Goal: Information Seeking & Learning: Check status

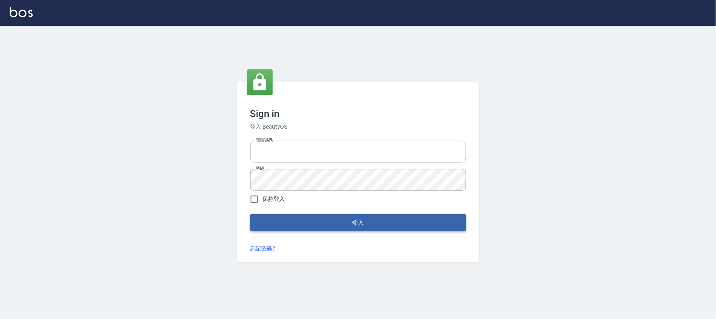
type input "032805930"
click at [278, 223] on button "登入" at bounding box center [358, 222] width 216 height 17
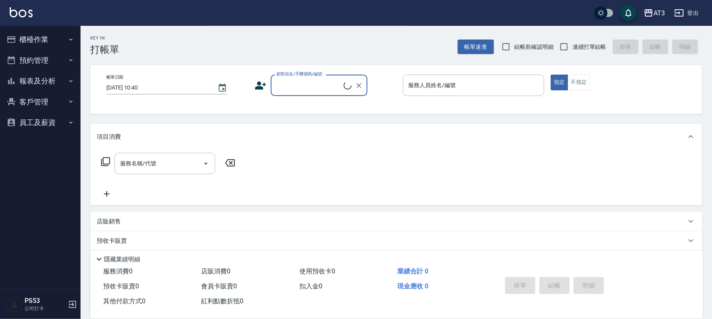
click at [39, 36] on button "櫃檯作業" at bounding box center [40, 39] width 74 height 21
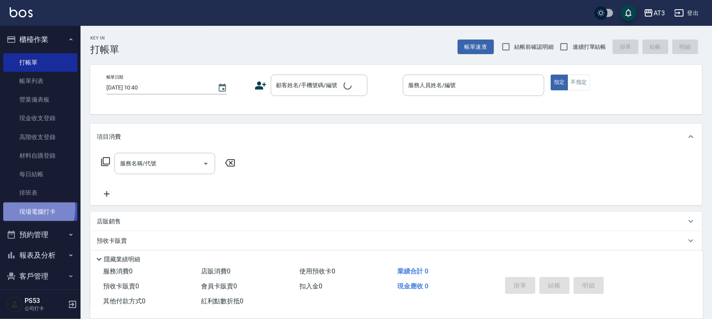
click at [31, 209] on link "現場電腦打卡" at bounding box center [40, 211] width 74 height 19
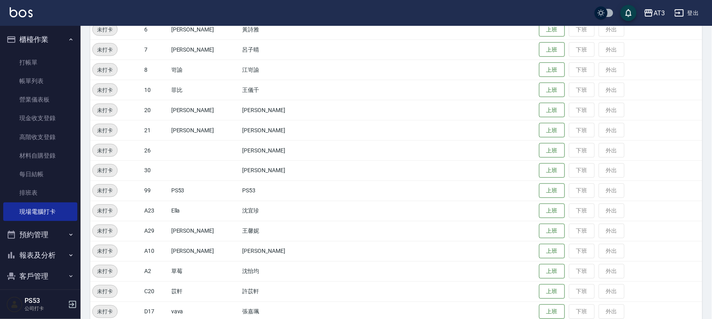
scroll to position [304, 0]
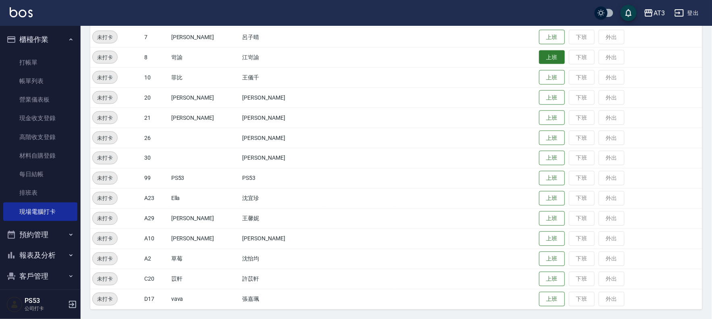
click at [539, 54] on button "上班" at bounding box center [552, 57] width 26 height 14
click at [539, 115] on button "上班" at bounding box center [552, 118] width 26 height 14
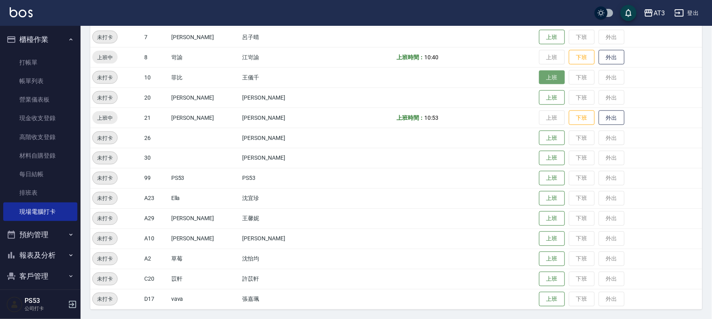
click at [539, 72] on button "上班" at bounding box center [552, 77] width 26 height 14
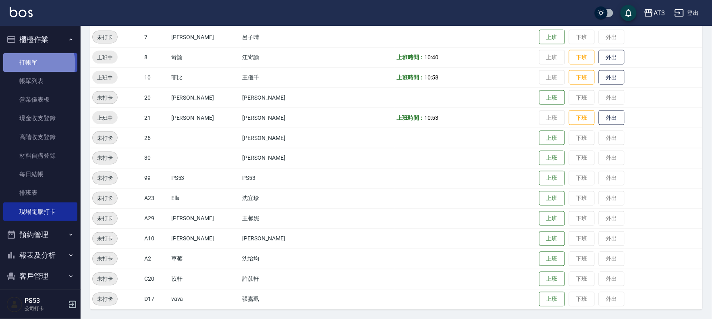
click at [34, 64] on link "打帳單" at bounding box center [40, 62] width 74 height 19
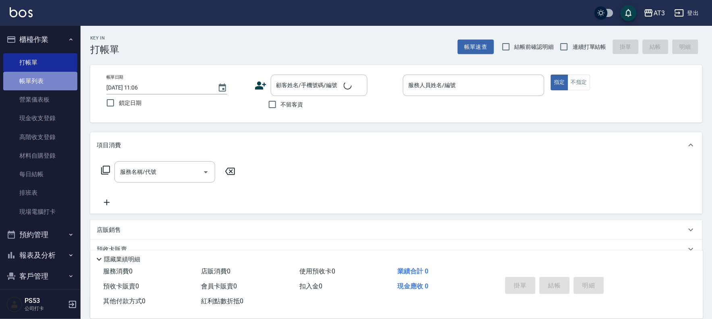
click at [41, 86] on link "帳單列表" at bounding box center [40, 81] width 74 height 19
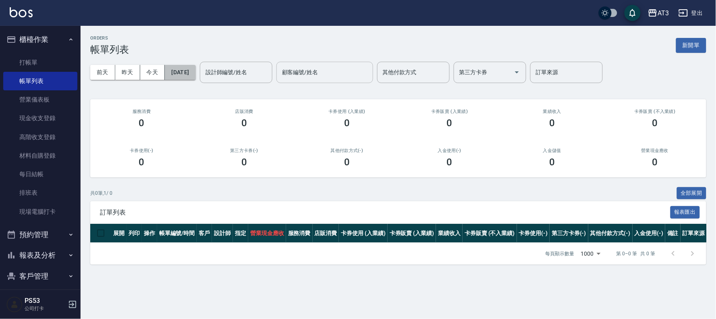
click at [188, 65] on button "[DATE]" at bounding box center [180, 72] width 31 height 15
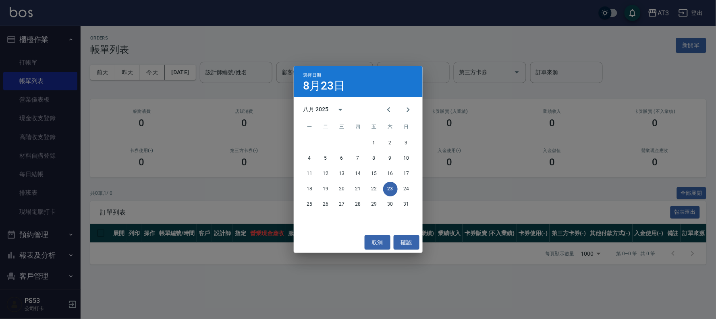
click at [166, 44] on div "選擇日期 8月23日 八月 2025 一 二 三 四 五 六 日 1 2 3 4 5 6 7 8 9 10 11 12 13 14 15 16 17 18 1…" at bounding box center [358, 159] width 716 height 319
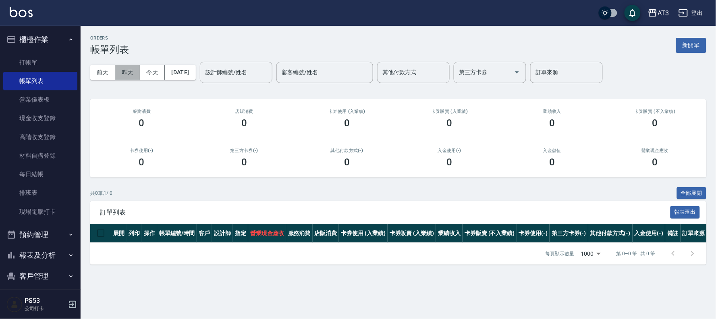
click at [130, 69] on button "昨天" at bounding box center [127, 72] width 25 height 15
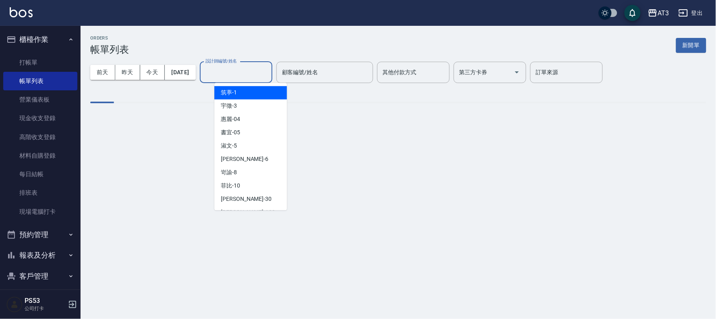
click at [227, 78] on input "設計師編號/姓名" at bounding box center [235, 72] width 65 height 14
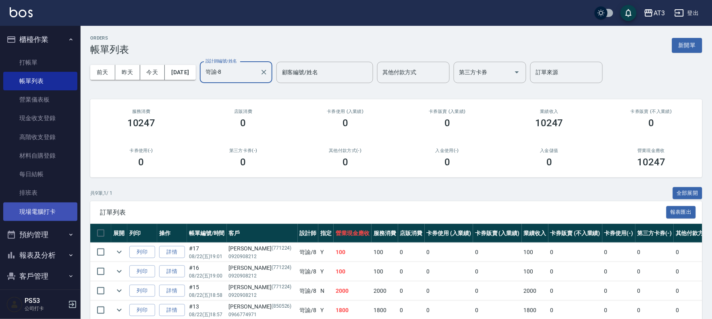
type input "岢諭-8"
click at [52, 206] on link "現場電腦打卡" at bounding box center [40, 211] width 74 height 19
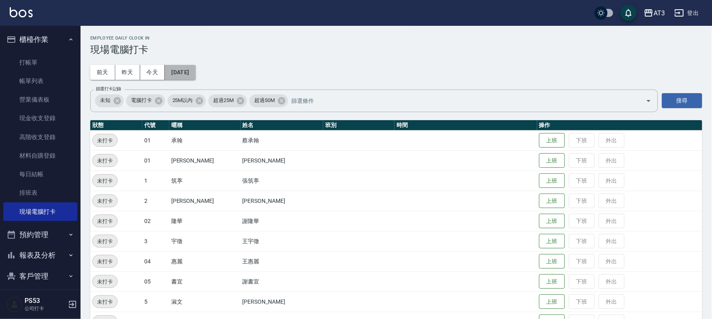
click at [187, 72] on button "[DATE]" at bounding box center [180, 72] width 31 height 15
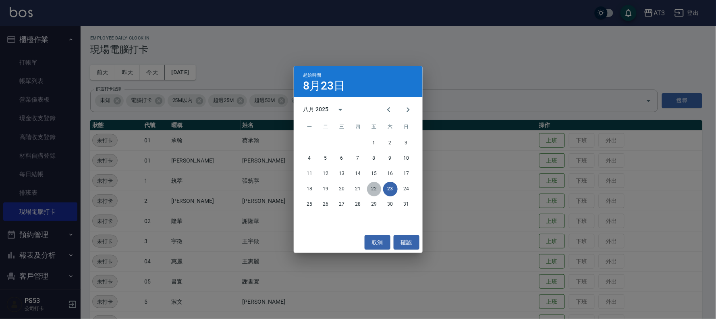
click at [373, 190] on button "22" at bounding box center [374, 189] width 14 height 14
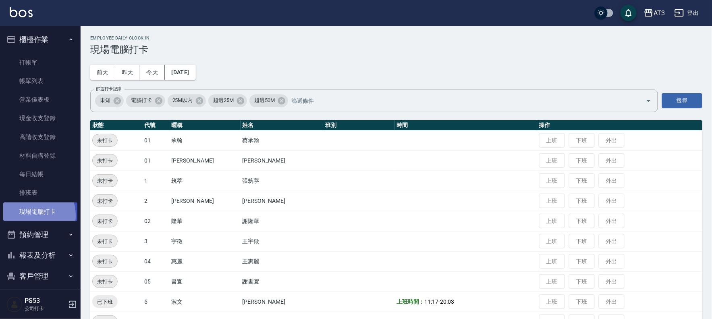
click at [30, 215] on link "現場電腦打卡" at bounding box center [40, 211] width 74 height 19
click at [152, 75] on button "今天" at bounding box center [152, 72] width 25 height 15
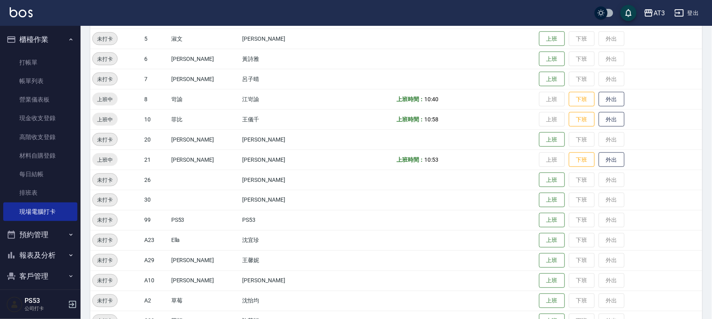
scroll to position [268, 0]
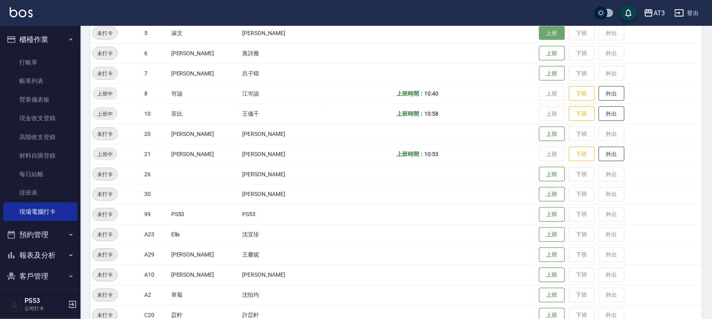
click at [544, 31] on button "上班" at bounding box center [552, 33] width 26 height 14
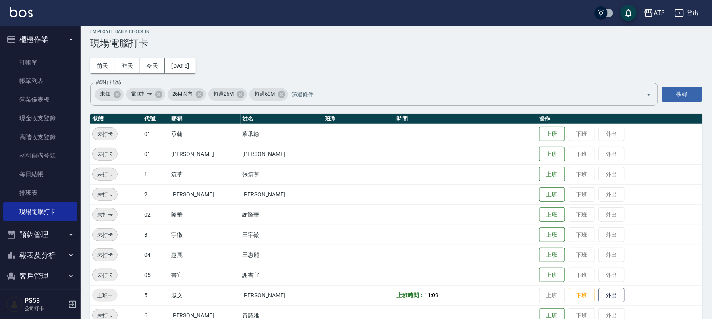
scroll to position [0, 0]
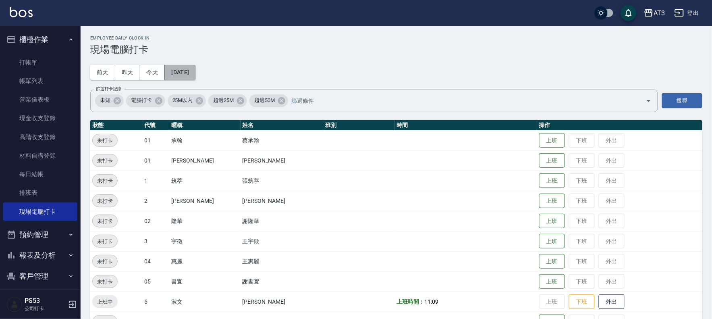
click at [186, 74] on button "[DATE]" at bounding box center [180, 72] width 31 height 15
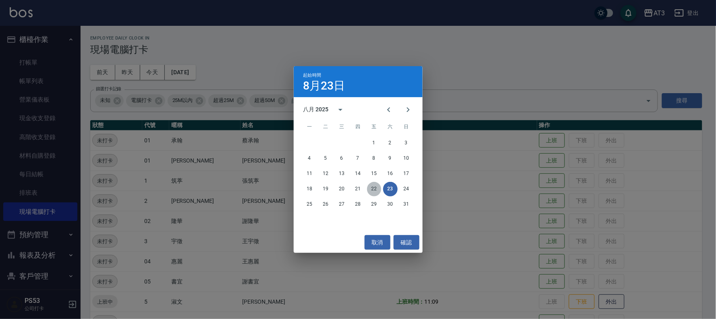
click at [376, 188] on button "22" at bounding box center [374, 189] width 14 height 14
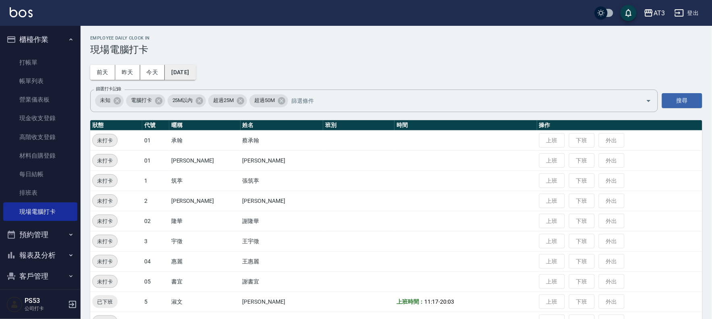
click at [185, 77] on button "[DATE]" at bounding box center [180, 72] width 31 height 15
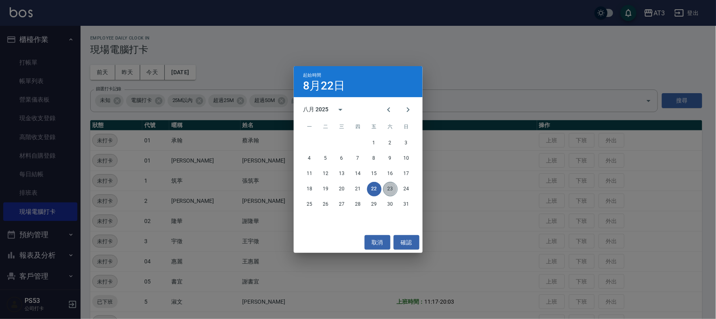
click at [392, 188] on button "23" at bounding box center [390, 189] width 14 height 14
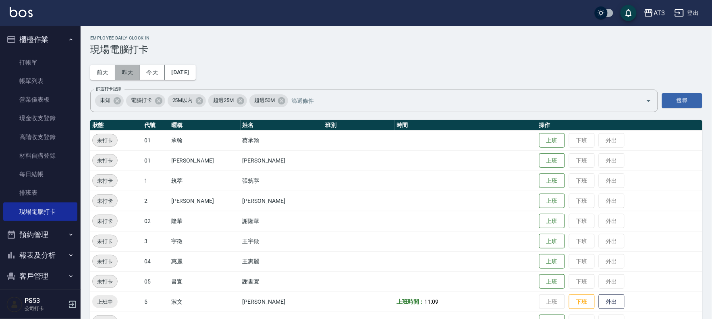
click at [124, 72] on button "昨天" at bounding box center [127, 72] width 25 height 15
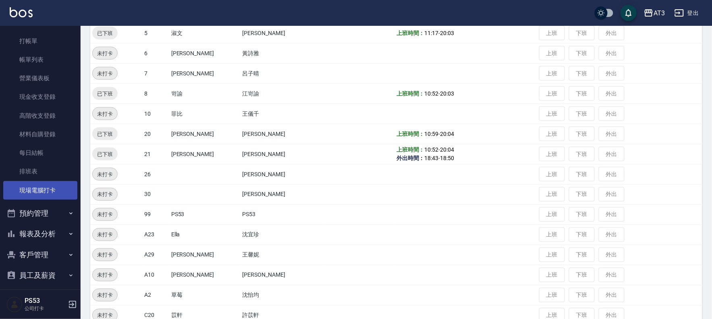
scroll to position [27, 0]
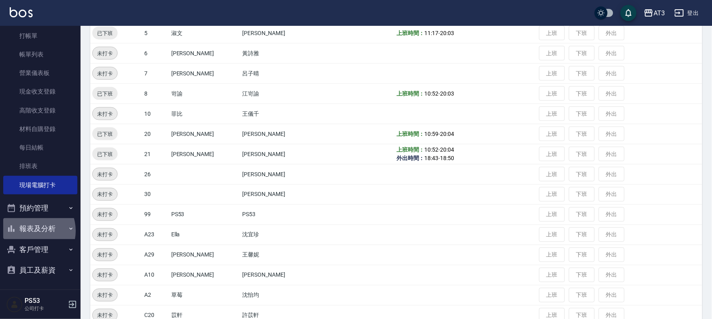
click at [30, 230] on button "報表及分析" at bounding box center [40, 228] width 74 height 21
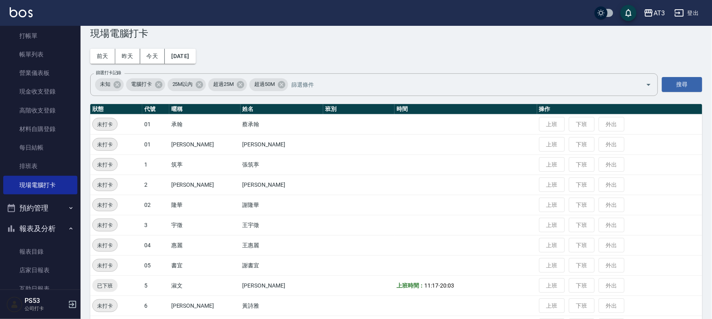
scroll to position [0, 0]
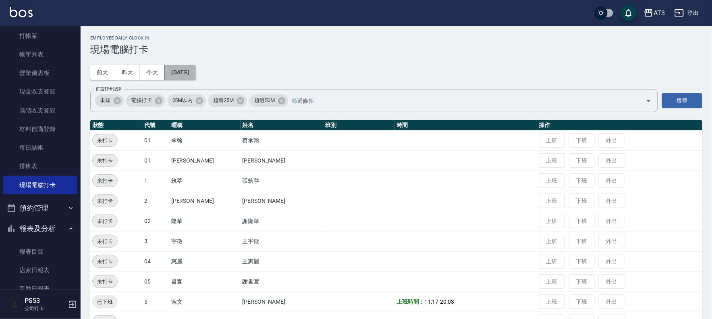
click at [180, 75] on button "[DATE]" at bounding box center [180, 72] width 31 height 15
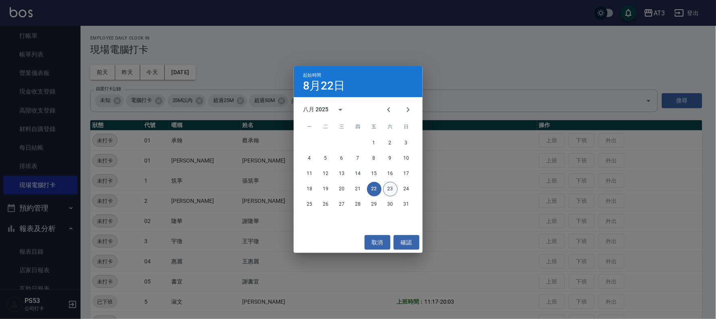
click at [385, 190] on button "23" at bounding box center [390, 189] width 14 height 14
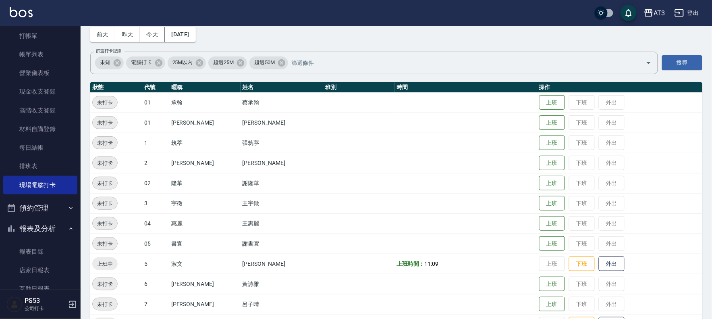
scroll to position [179, 0]
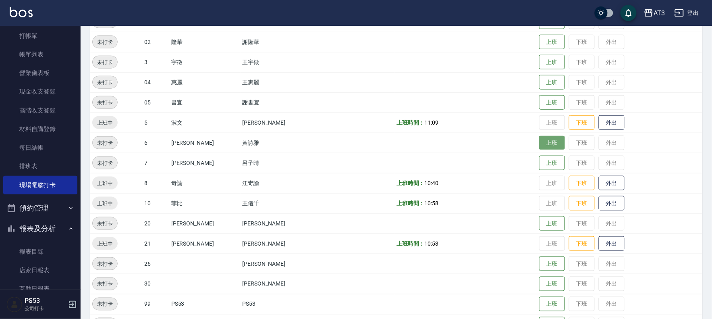
click at [539, 147] on button "上班" at bounding box center [552, 143] width 26 height 14
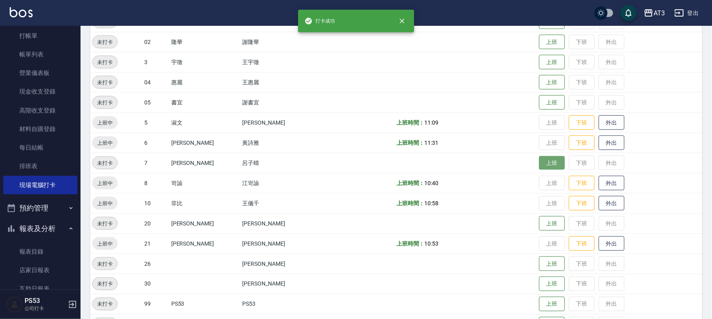
click at [539, 160] on button "上班" at bounding box center [552, 163] width 26 height 14
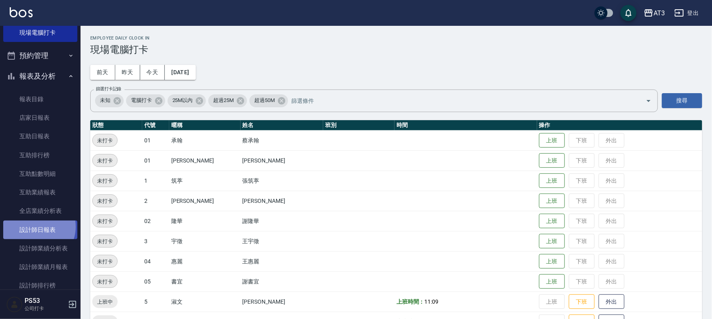
click at [35, 226] on link "設計師日報表" at bounding box center [40, 229] width 74 height 19
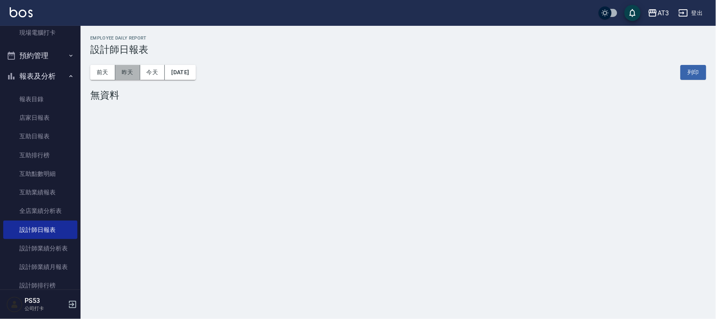
click at [131, 75] on button "昨天" at bounding box center [127, 72] width 25 height 15
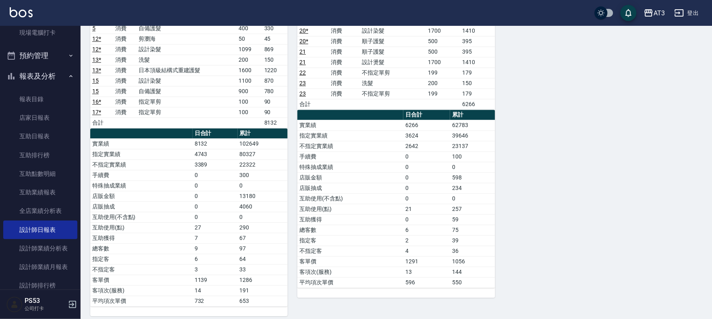
scroll to position [493, 0]
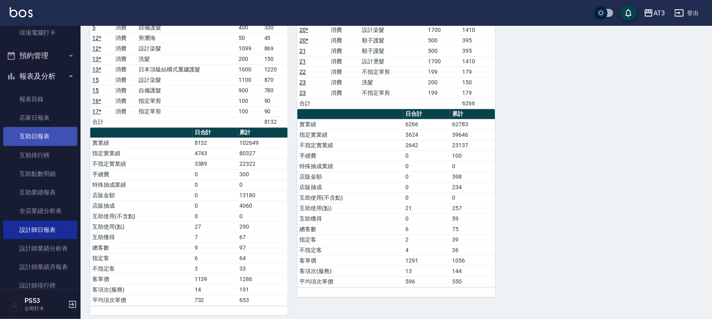
click at [17, 142] on link "互助日報表" at bounding box center [40, 136] width 74 height 19
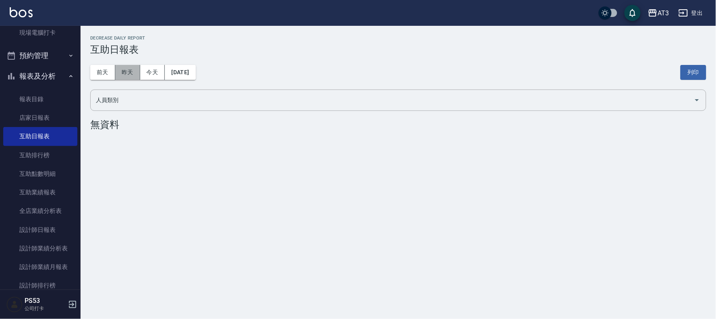
click at [132, 76] on button "昨天" at bounding box center [127, 72] width 25 height 15
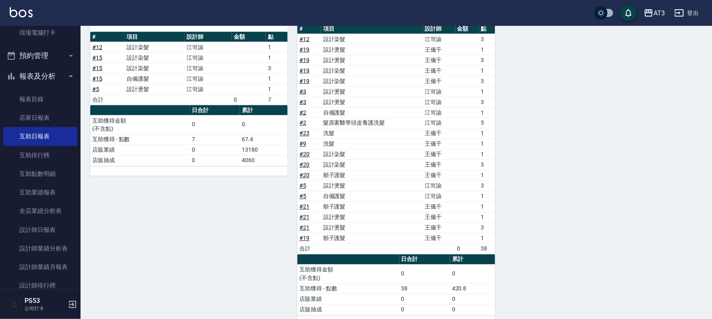
scroll to position [350, 0]
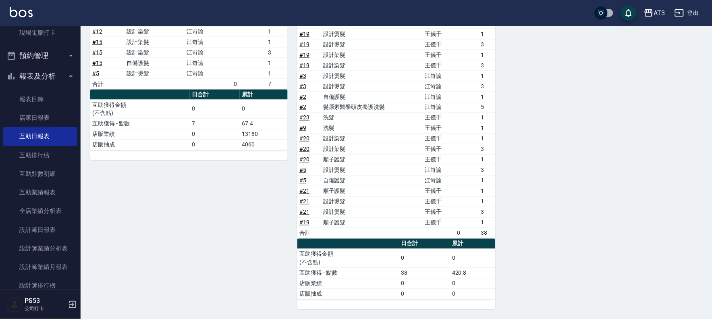
click at [635, 118] on div "1 筑葶 張筑葶 [DATE] 互助報表 # 項目 設計師 金額 點 # 11 設計燙髮 張筑葶 1 # 11 設計燙髮 張筑葶 3 # 11 順子護髮 張筑…" at bounding box center [391, 34] width 621 height 549
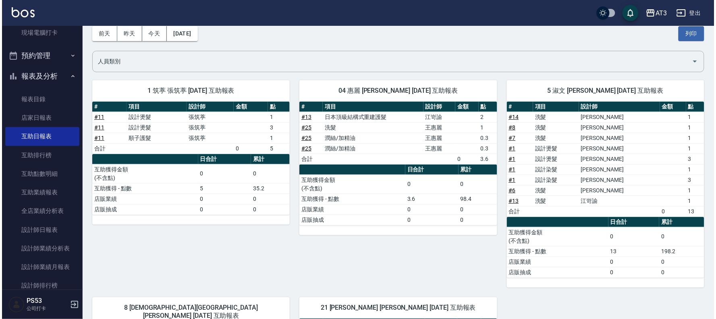
scroll to position [37, 0]
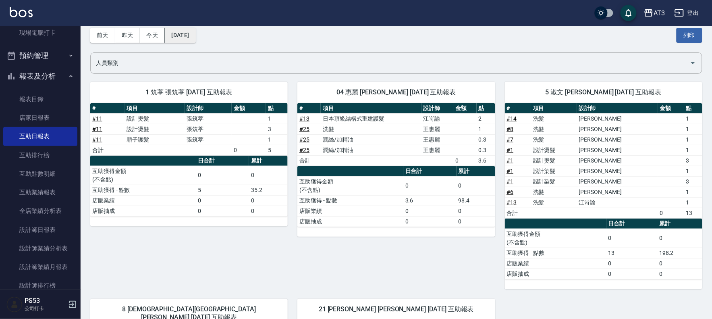
click at [195, 34] on button "[DATE]" at bounding box center [180, 35] width 31 height 15
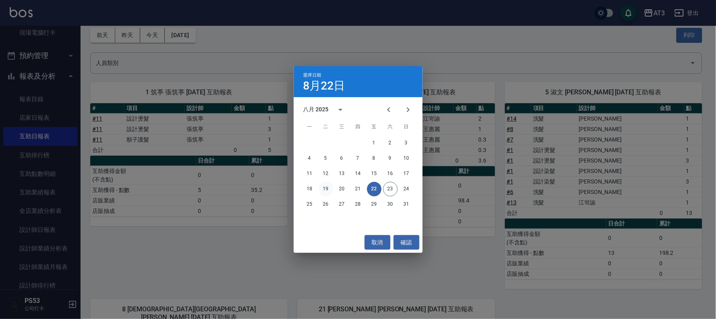
click at [323, 186] on button "19" at bounding box center [326, 189] width 14 height 14
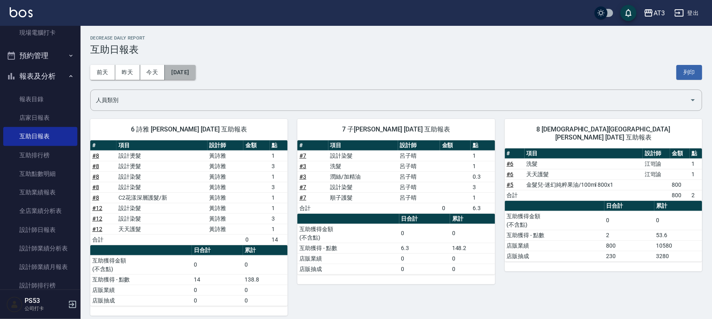
click at [195, 73] on button "[DATE]" at bounding box center [180, 72] width 31 height 15
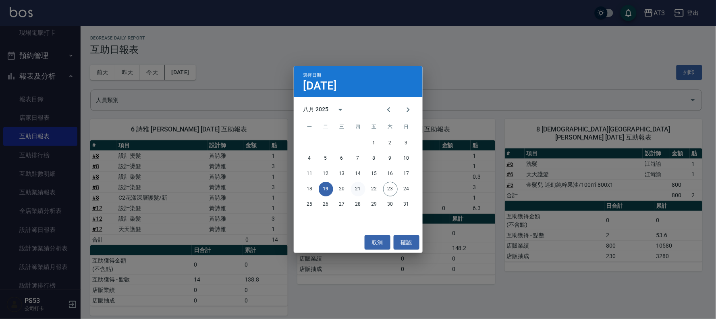
click at [358, 186] on button "21" at bounding box center [358, 189] width 14 height 14
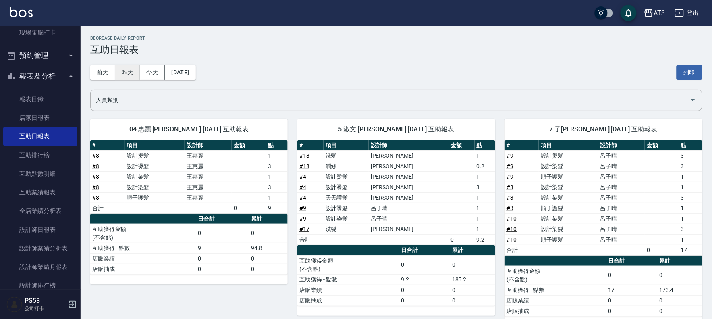
click at [130, 73] on button "昨天" at bounding box center [127, 72] width 25 height 15
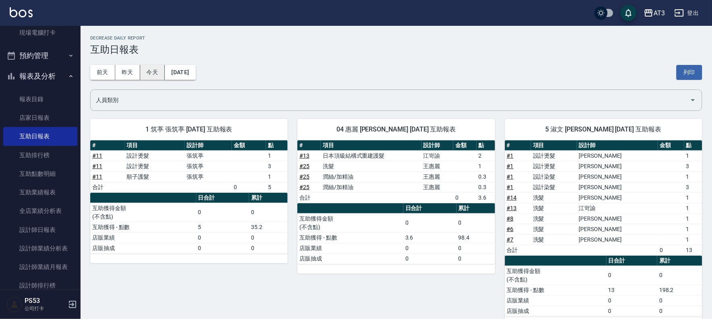
click at [149, 75] on button "今天" at bounding box center [152, 72] width 25 height 15
